Goal: Navigation & Orientation: Find specific page/section

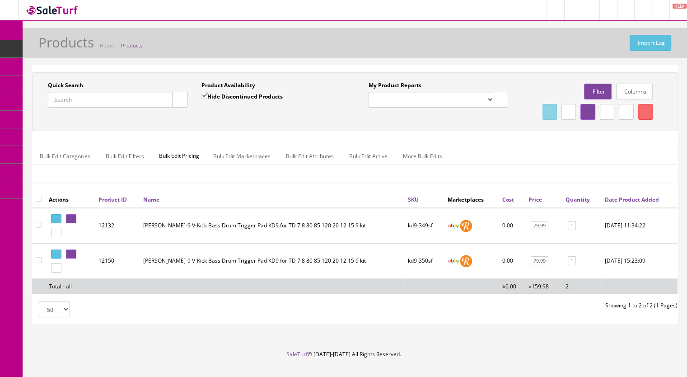
click at [79, 50] on span "Products" at bounding box center [69, 49] width 22 height 8
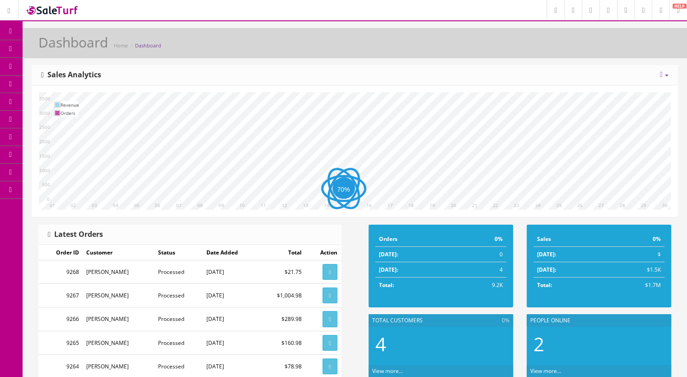
click at [69, 48] on span "Products" at bounding box center [65, 49] width 22 height 8
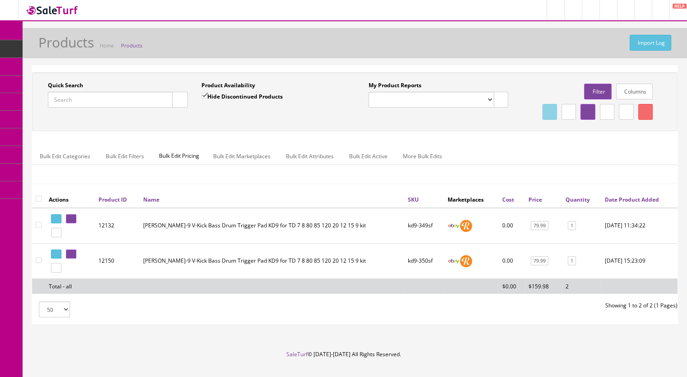
click at [72, 46] on span "Products" at bounding box center [69, 49] width 22 height 8
